Goal: Communication & Community: Answer question/provide support

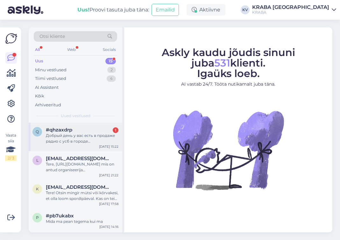
click at [91, 136] on div "Добрый день у вас есть в продаже радио с усб в городе [GEOGRAPHIC_DATA] в магаз…" at bounding box center [82, 138] width 73 height 11
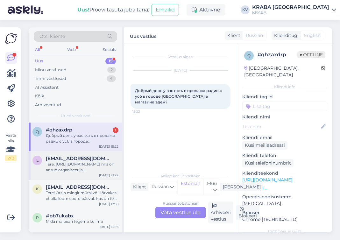
click at [76, 159] on span "[EMAIL_ADDRESS][DOMAIN_NAME]" at bounding box center [79, 159] width 66 height 6
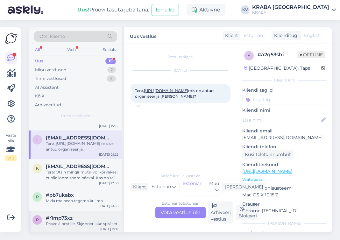
scroll to position [32, 0]
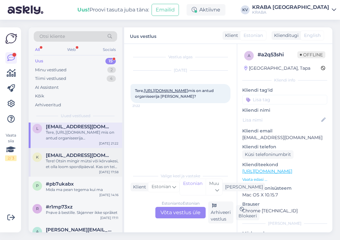
click at [87, 162] on div "Tere! Otsin mingir mütsi või kõrvakesi, et olla loom spordipäeval. Kas on teie …" at bounding box center [82, 163] width 73 height 11
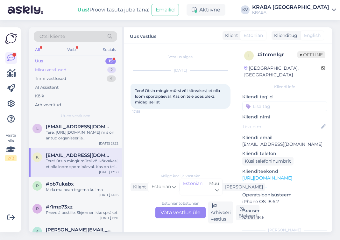
click at [59, 72] on div "Minu vestlused" at bounding box center [50, 70] width 31 height 6
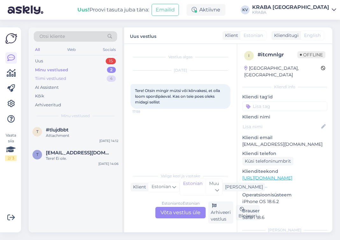
click at [66, 81] on div "Tiimi vestlused 4" at bounding box center [75, 78] width 83 height 9
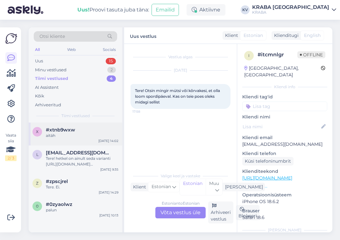
click at [81, 128] on div "#xtnb9wxw" at bounding box center [82, 130] width 73 height 6
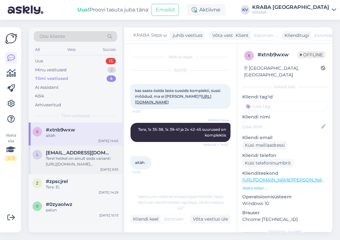
click at [84, 163] on div "Tere! hetkel on ainult seda varianti [URL][DOMAIN_NAME][PERSON_NAME]" at bounding box center [82, 161] width 73 height 11
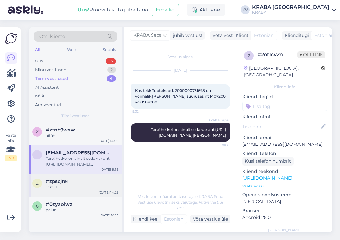
click at [74, 181] on div "#zpscjrel" at bounding box center [82, 181] width 73 height 6
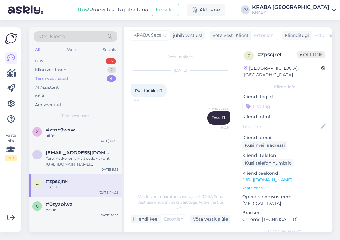
click at [73, 188] on div "Tere. Ei." at bounding box center [82, 187] width 73 height 6
click at [68, 211] on div "palun" at bounding box center [82, 210] width 73 height 6
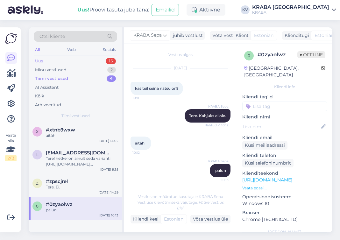
click at [76, 63] on div "Uus 15" at bounding box center [75, 61] width 83 height 9
